Goal: Book appointment/travel/reservation

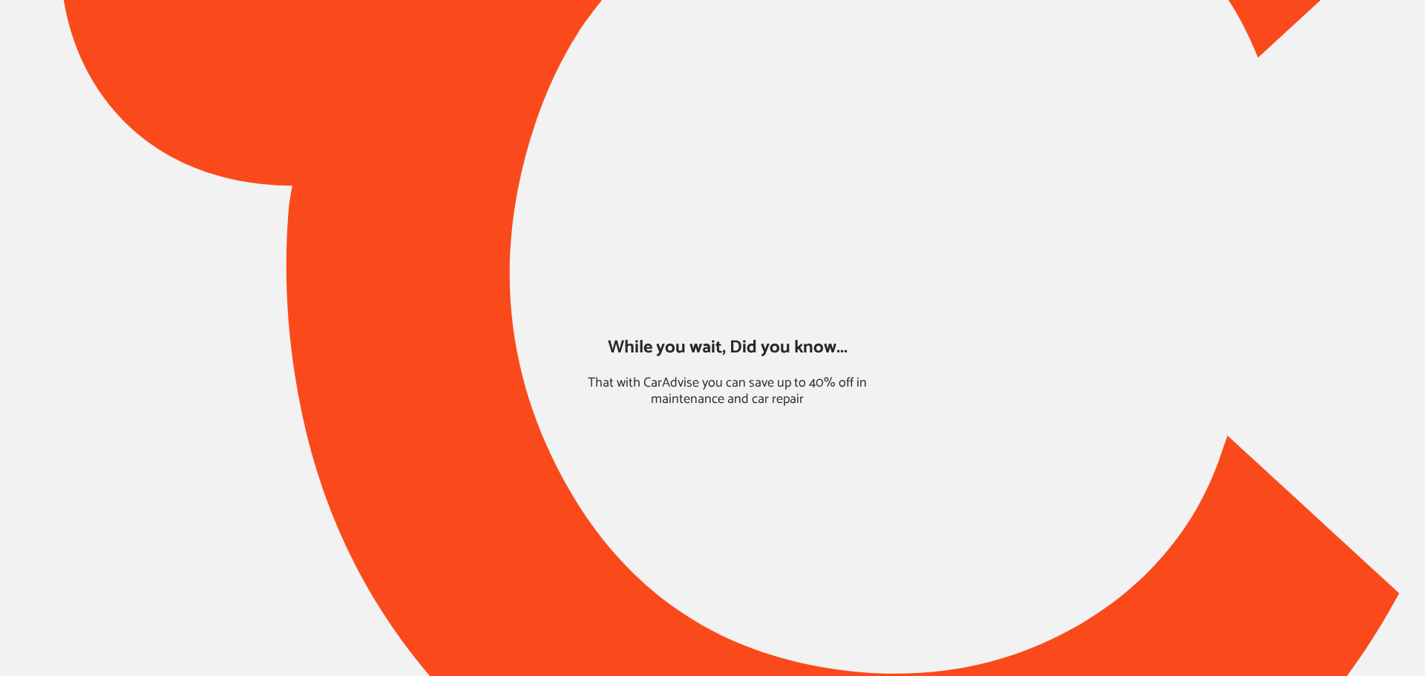
type input "*******"
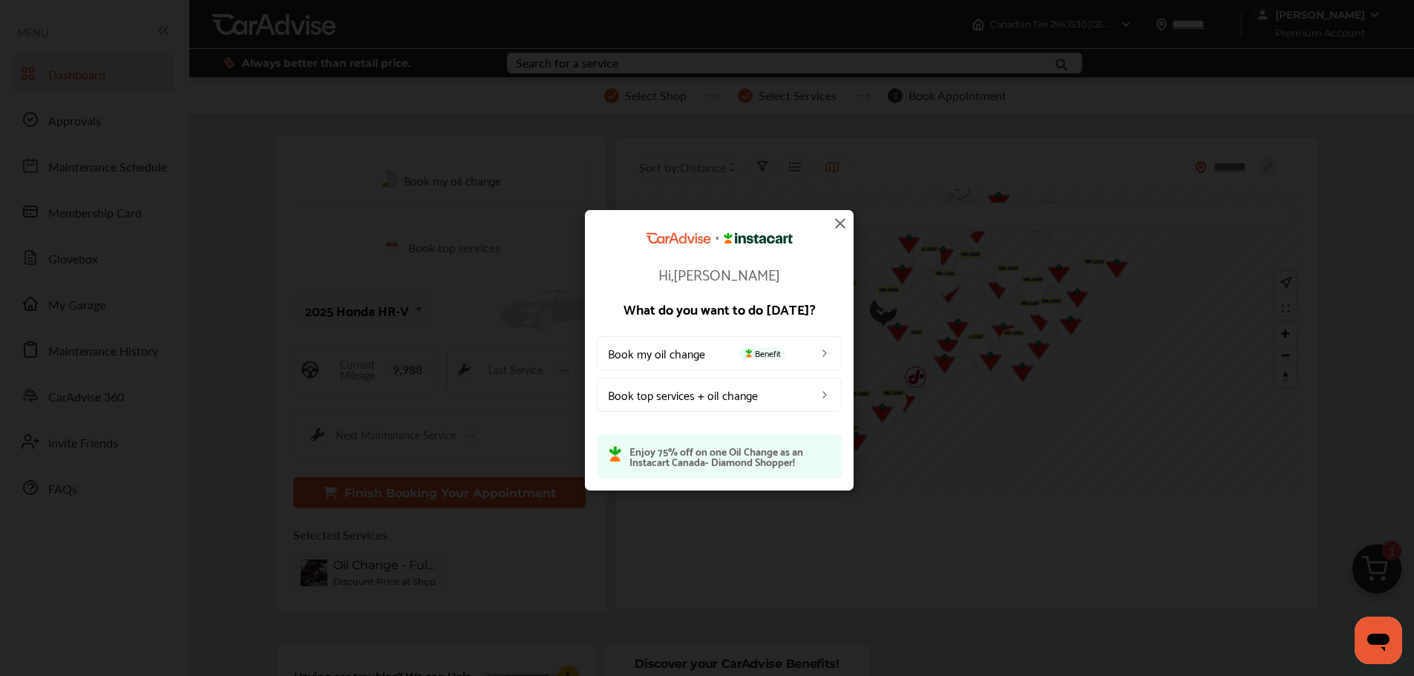
click at [836, 230] on img at bounding box center [840, 224] width 18 height 18
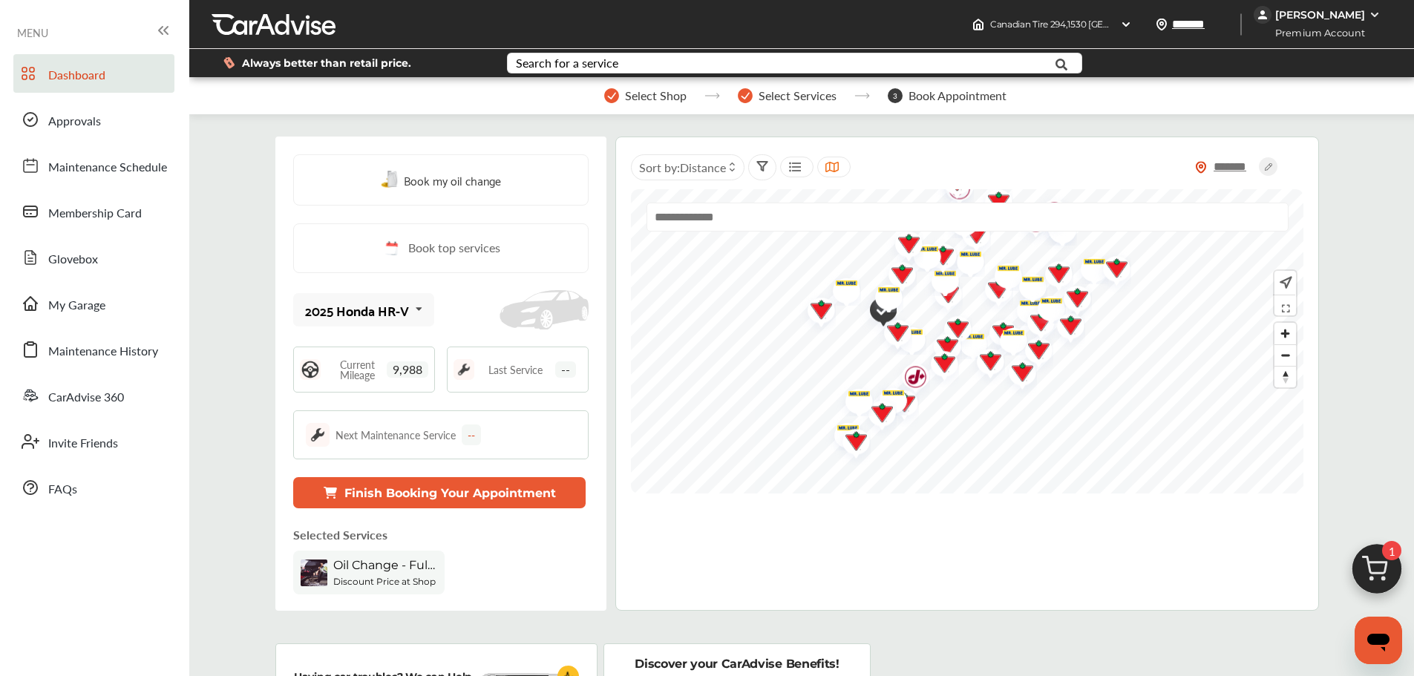
click at [507, 492] on button "Finish Booking Your Appointment" at bounding box center [439, 492] width 292 height 31
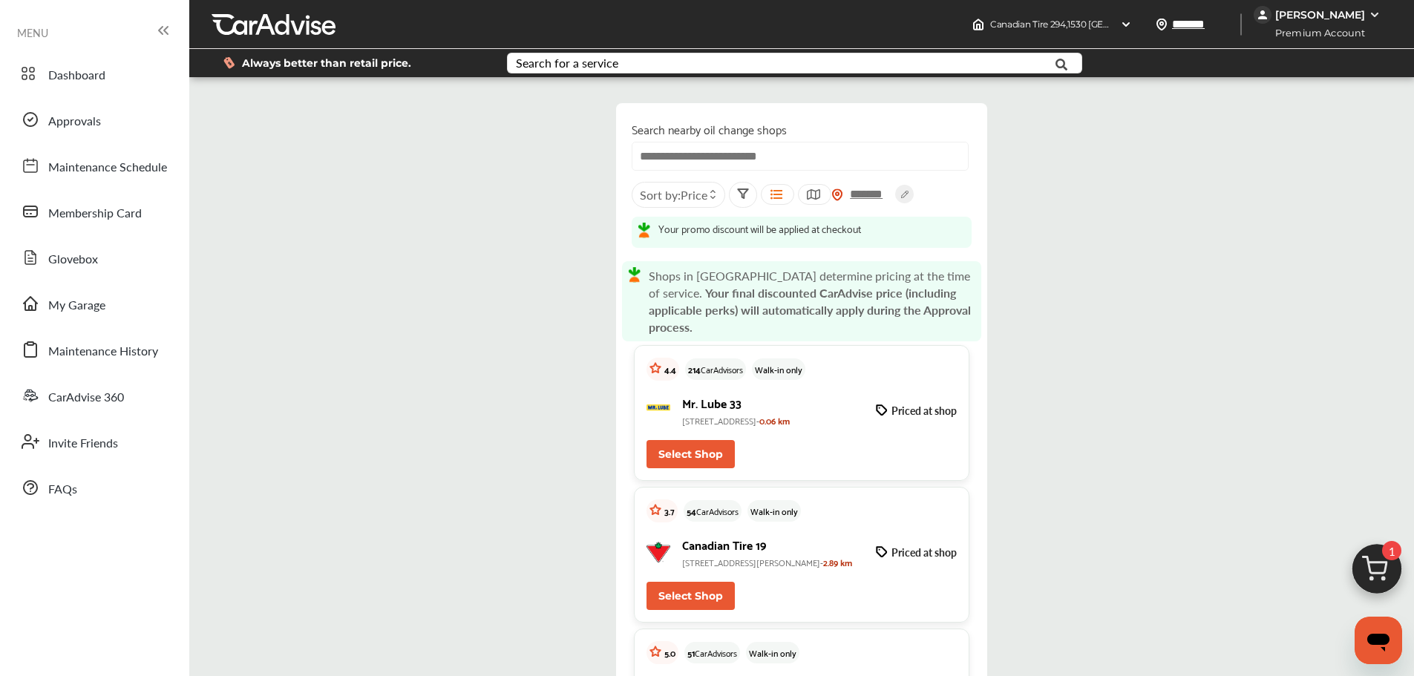
click at [1076, 563] on img at bounding box center [1376, 572] width 71 height 71
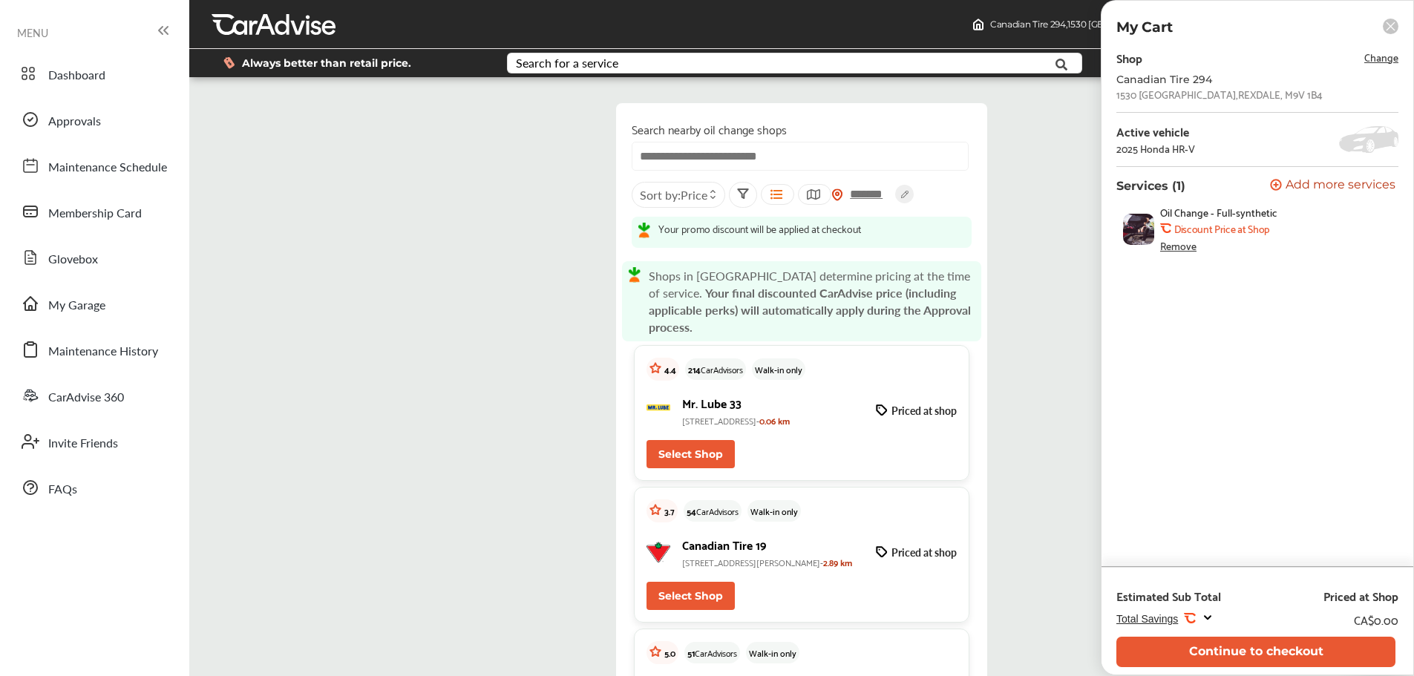
click at [1076, 585] on button "Continue to checkout" at bounding box center [1256, 652] width 279 height 30
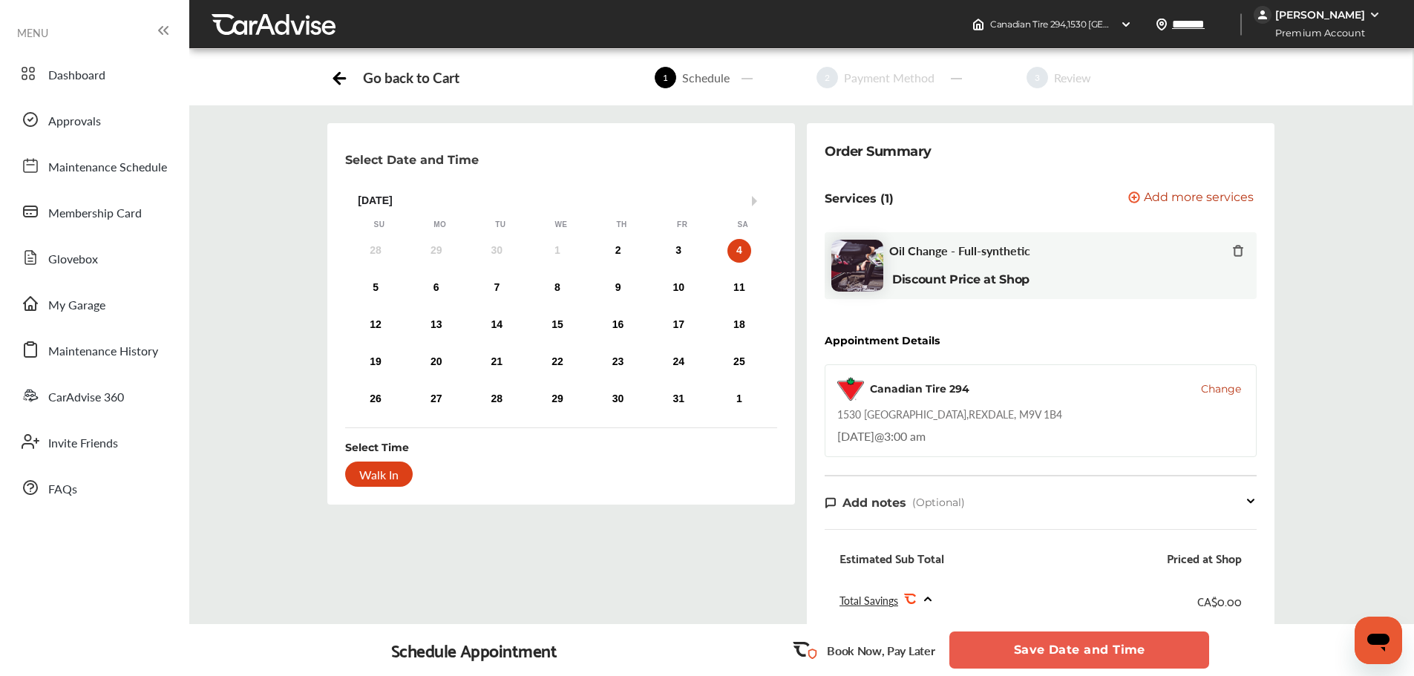
click at [1076, 585] on button "Save Date and Time" at bounding box center [1079, 650] width 260 height 37
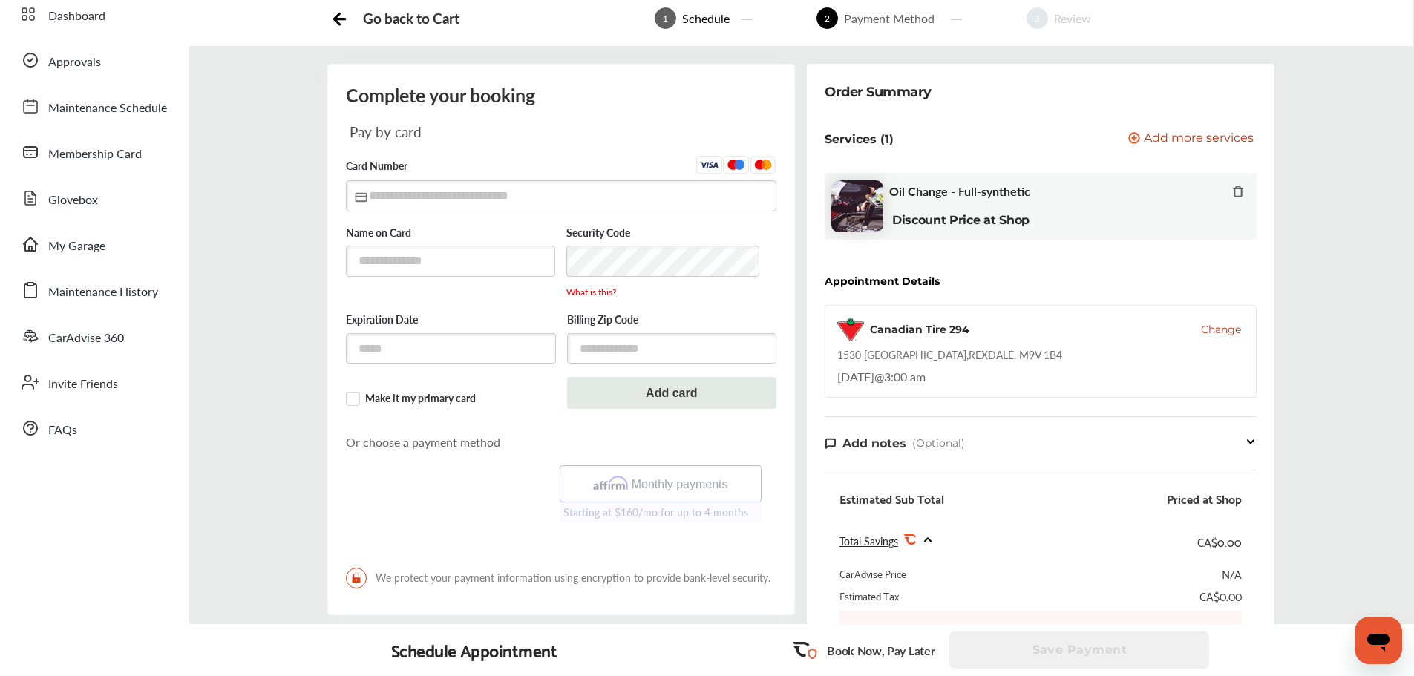
scroll to position [57, 0]
